Goal: Task Accomplishment & Management: Use online tool/utility

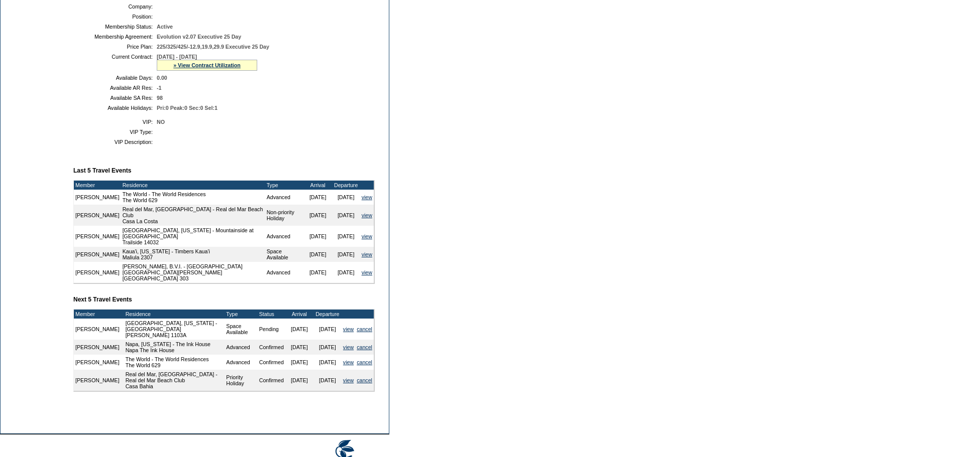
scroll to position [223, 0]
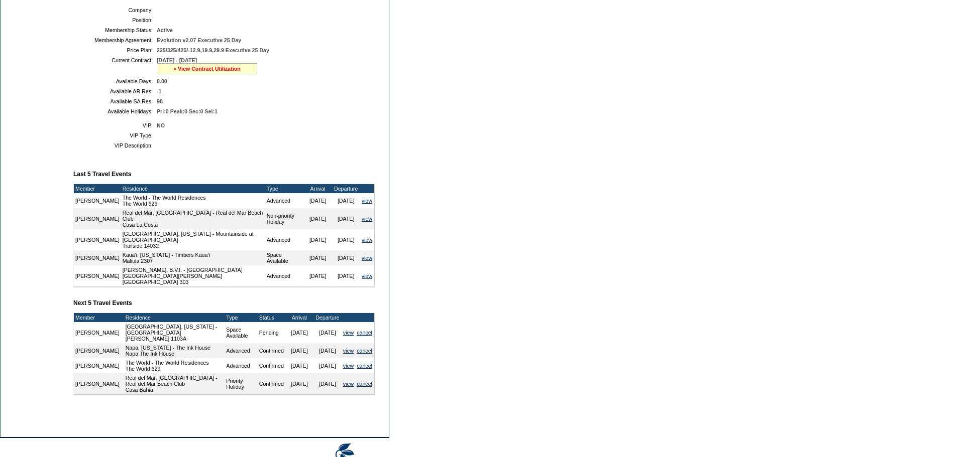
click at [207, 72] on link "» View Contract Utilization" at bounding box center [206, 69] width 67 height 6
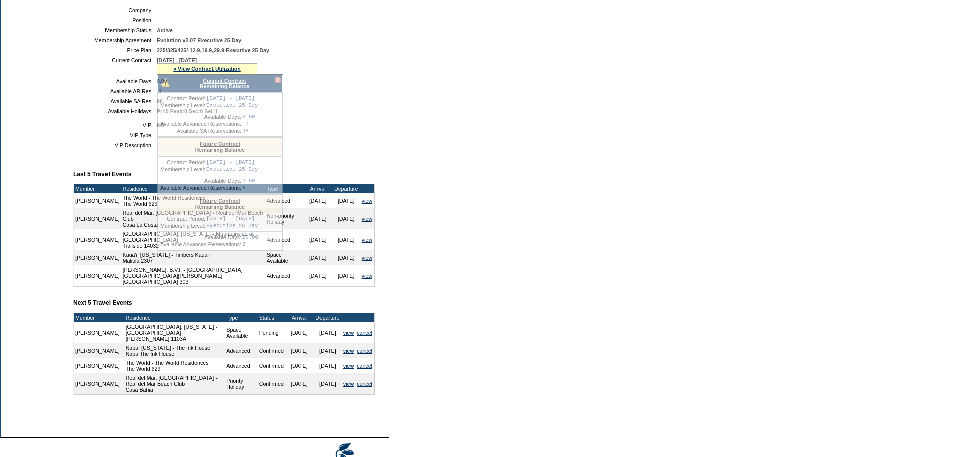
click at [207, 92] on div "Current Contract Remaining Balance" at bounding box center [220, 84] width 126 height 18
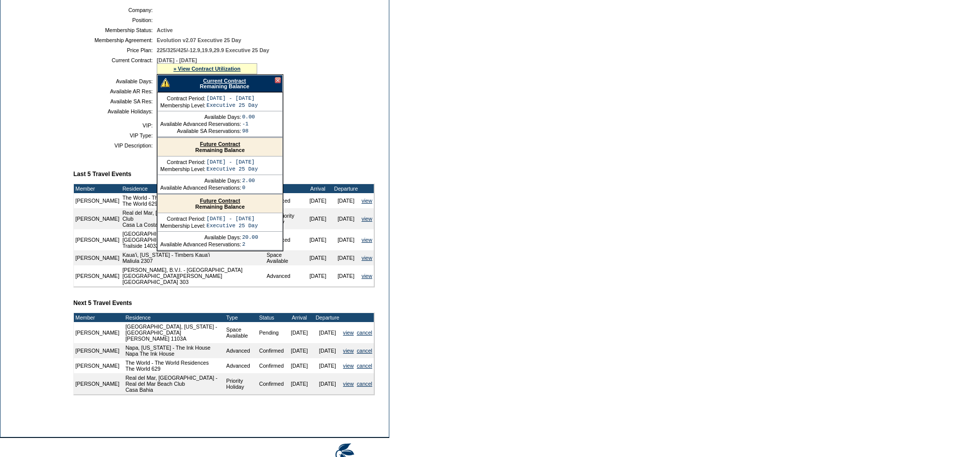
click at [207, 84] on link "Current Contract" at bounding box center [224, 81] width 43 height 6
click at [193, 414] on td "Member Account Details Primary Member: Member Since: 7/20/2007 Member Name: Joh…" at bounding box center [227, 157] width 309 height 514
click at [201, 359] on td "Napa, California - The Ink House Napa The Ink House" at bounding box center [174, 350] width 101 height 15
click at [350, 336] on link "view" at bounding box center [348, 333] width 11 height 6
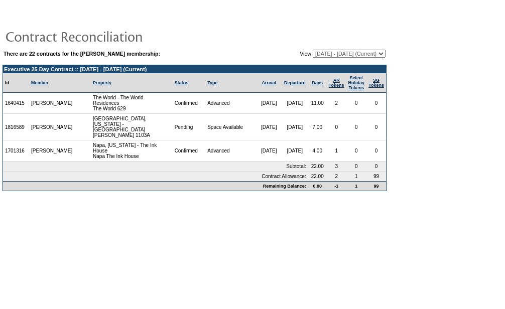
click at [269, 188] on td "Remaining Balance:" at bounding box center [155, 186] width 305 height 10
click at [201, 262] on body "There are 22 contracts for the [PERSON_NAME] membership: View: [DATE] - [DATE] …" at bounding box center [252, 152] width 505 height 304
click at [364, 244] on body "There are 22 contracts for the [PERSON_NAME] membership: View: [DATE] - [DATE] …" at bounding box center [252, 152] width 505 height 304
click at [347, 188] on td "1" at bounding box center [357, 186] width 21 height 10
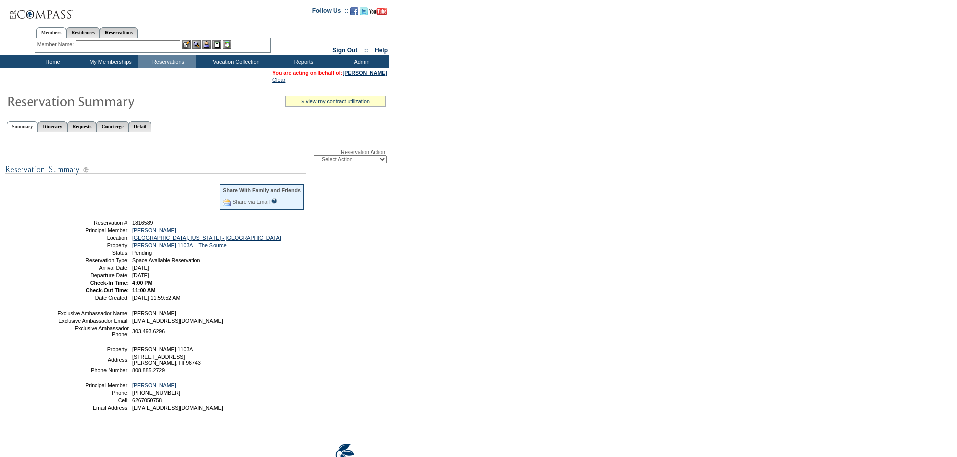
click at [355, 160] on select "-- Select Action -- Modify Reservation Dates Modify Reservation Cost Modify Occ…" at bounding box center [350, 159] width 73 height 8
select select "ChangeCost"
click at [314, 157] on select "-- Select Action -- Modify Reservation Dates Modify Reservation Cost Modify Occ…" at bounding box center [350, 159] width 73 height 8
